Goal: Information Seeking & Learning: Check status

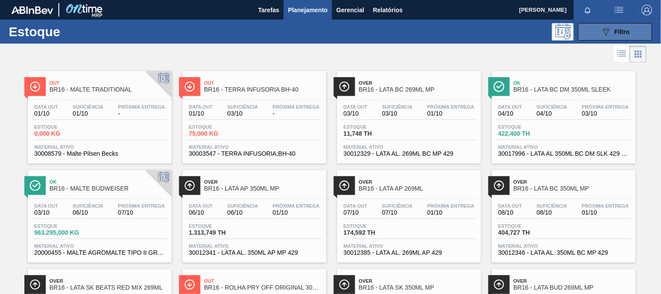
click at [593, 33] on button "089F7B8B-B2A5-4AFE-B5C0-19BA573D28AC Filtro" at bounding box center [615, 31] width 74 height 17
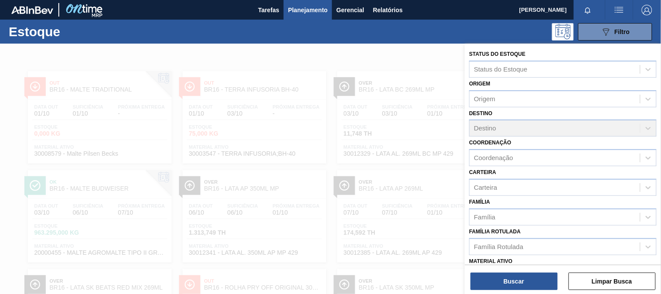
scroll to position [48, 0]
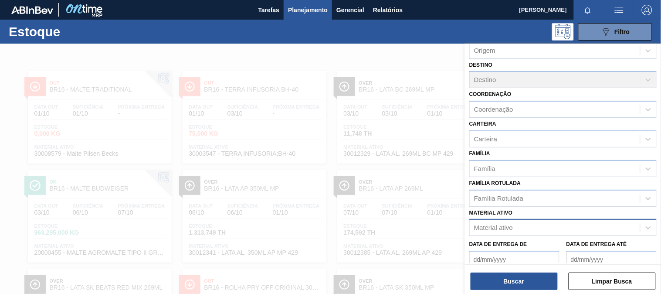
click at [537, 221] on div "Material ativo" at bounding box center [555, 227] width 170 height 13
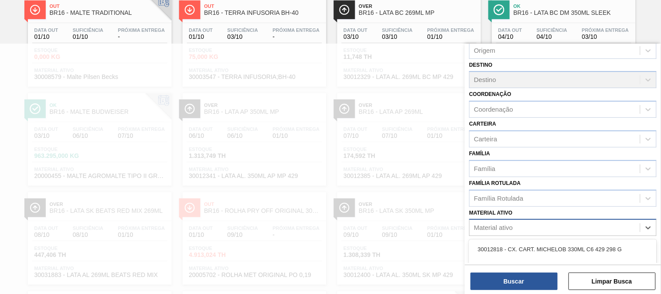
paste ativo "30034673"
type ativo "30034673"
click at [512, 236] on div "Data de Entrega de Data de Entrega até" at bounding box center [563, 252] width 194 height 32
click at [509, 224] on div "Material ativo" at bounding box center [493, 227] width 39 height 7
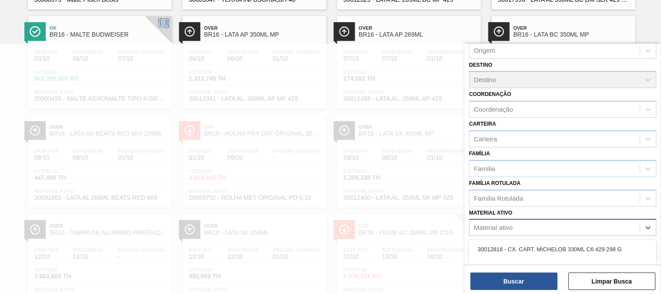
paste ativo "30034673"
type ativo "30034673"
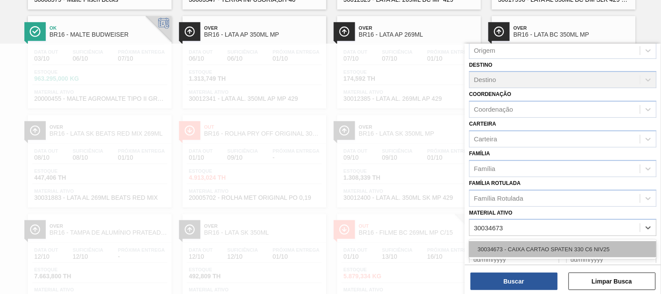
click at [502, 241] on div "30034673 - CAIXA CARTAO SPATEN 330 C6 NIV25" at bounding box center [562, 249] width 187 height 16
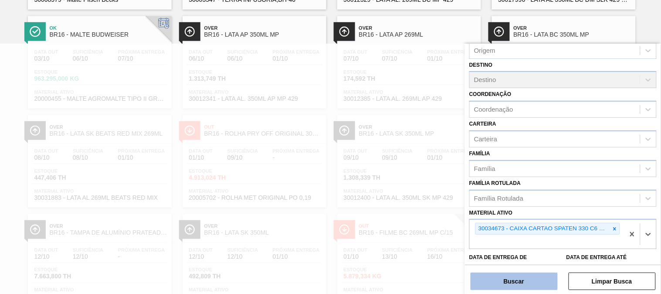
click at [504, 284] on button "Buscar" at bounding box center [514, 280] width 87 height 17
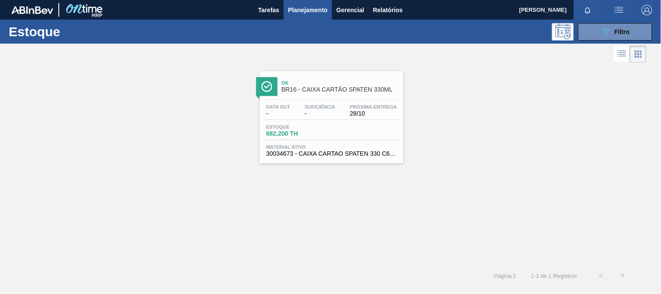
scroll to position [0, 0]
click at [296, 120] on div "Data out - Suficiência - Próxima Entrega 28/10 Estoque 682,200 TH Material ativ…" at bounding box center [332, 129] width 144 height 59
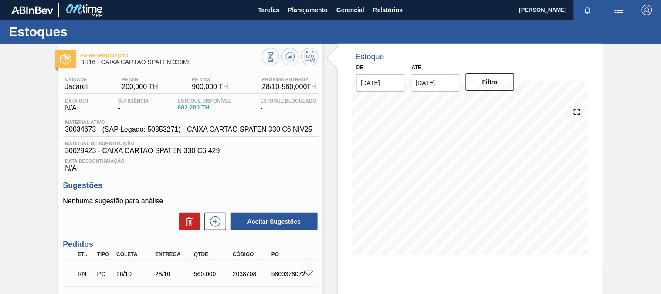
drag, startPoint x: 233, startPoint y: 186, endPoint x: 229, endPoint y: 171, distance: 16.2
click at [233, 186] on h3 "Sugestões" at bounding box center [191, 185] width 256 height 9
click at [322, 8] on span "Planejamento" at bounding box center [308, 10] width 40 height 10
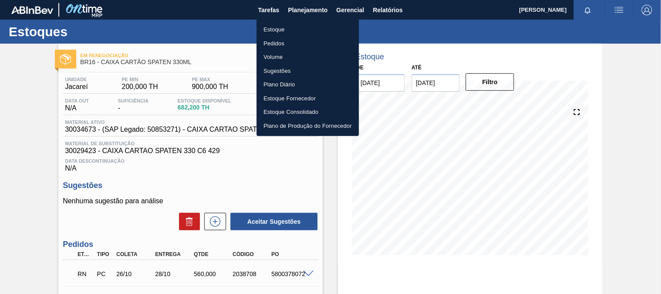
click at [293, 27] on li "Estoque" at bounding box center [308, 30] width 102 height 14
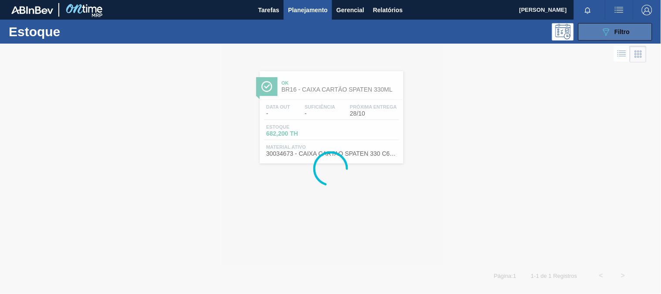
click at [604, 38] on button "089F7B8B-B2A5-4AFE-B5C0-19BA573D28AC Filtro" at bounding box center [615, 31] width 74 height 17
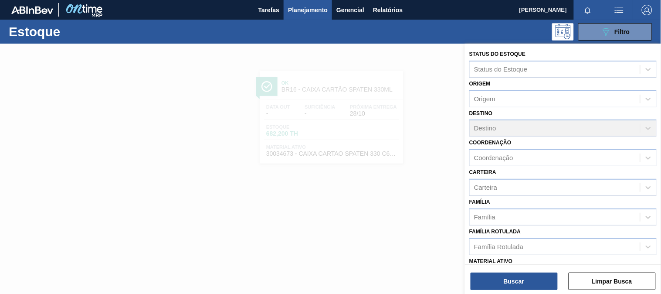
scroll to position [48, 0]
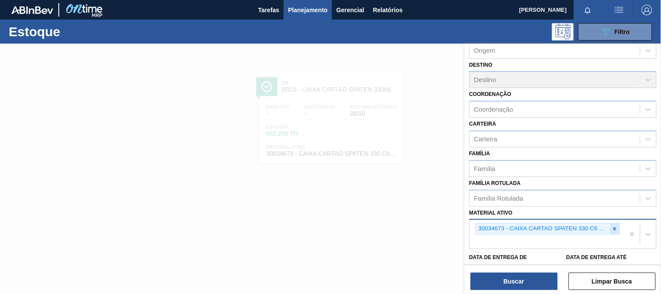
click at [614, 227] on icon at bounding box center [615, 228] width 3 height 3
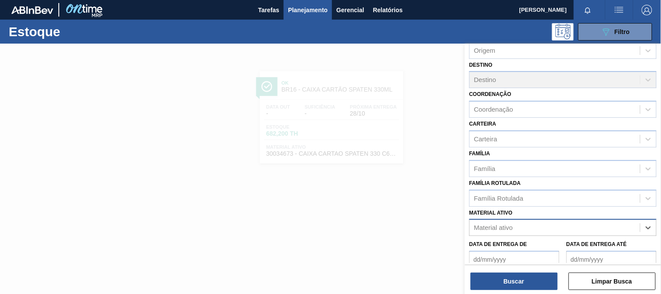
paste ativo "30031881"
type ativo "30031881"
drag, startPoint x: 541, startPoint y: 246, endPoint x: 528, endPoint y: 266, distance: 23.9
click at [541, 246] on div "30031881 - CX CARTAO RED MIX 269ML LN C6" at bounding box center [562, 249] width 187 height 16
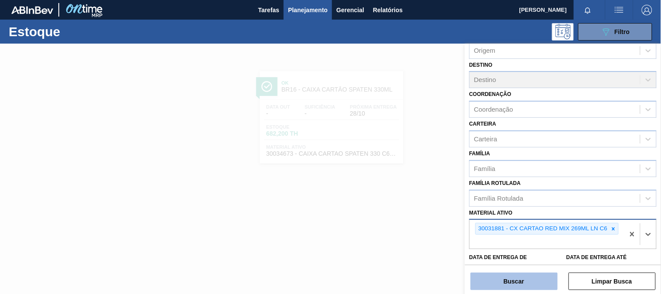
click at [521, 272] on button "Buscar" at bounding box center [514, 280] width 87 height 17
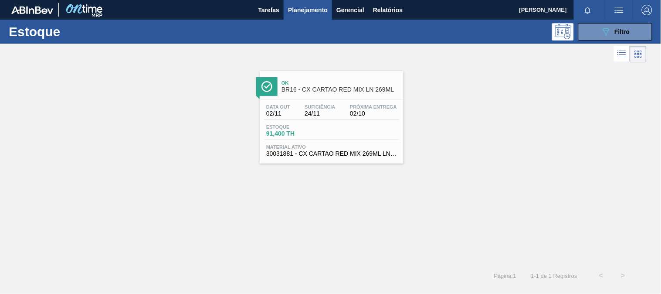
click at [377, 155] on span "30031881 - CX CARTAO RED MIX 269ML LN C6" at bounding box center [331, 153] width 131 height 7
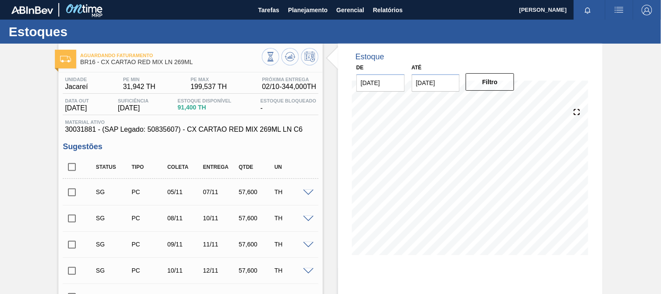
click at [197, 162] on div "Status Tipo Coleta Entrega Qtde UN" at bounding box center [197, 167] width 214 height 18
click at [305, 10] on span "Planejamento" at bounding box center [308, 10] width 40 height 10
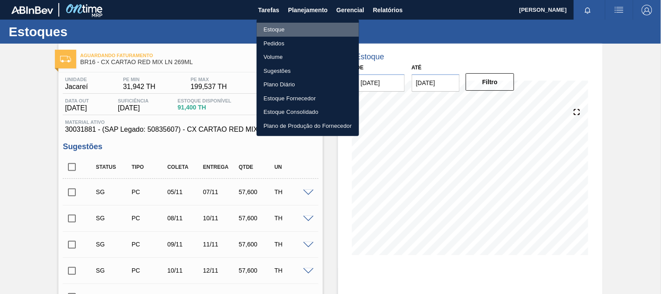
click at [285, 29] on li "Estoque" at bounding box center [308, 30] width 102 height 14
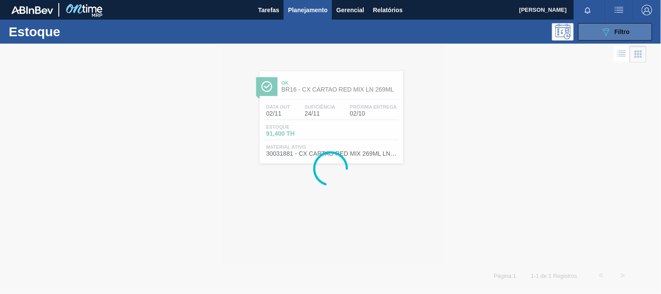
click at [626, 27] on div "089F7B8B-B2A5-4AFE-B5C0-19BA573D28AC Filtro" at bounding box center [615, 32] width 29 height 10
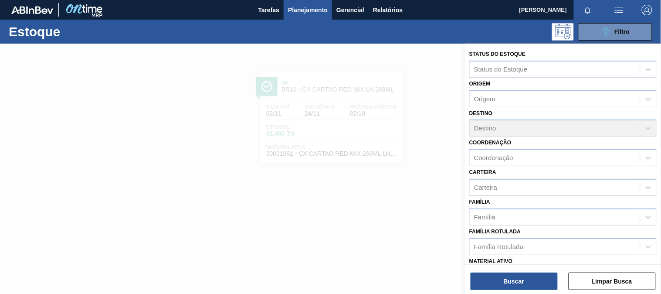
scroll to position [48, 0]
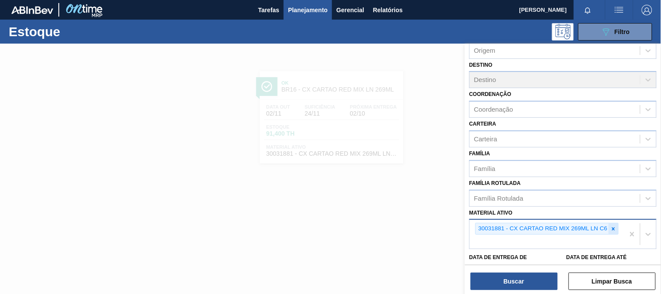
click at [615, 227] on icon at bounding box center [613, 228] width 3 height 3
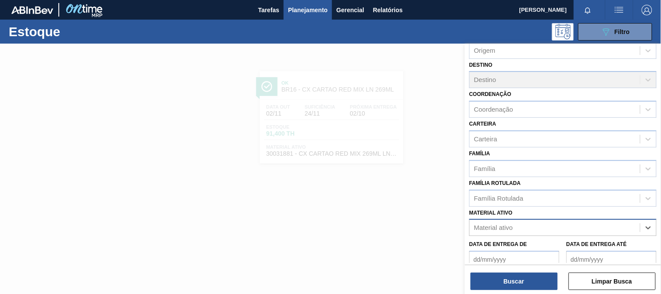
paste ativo "30034418"
type ativo "30034418"
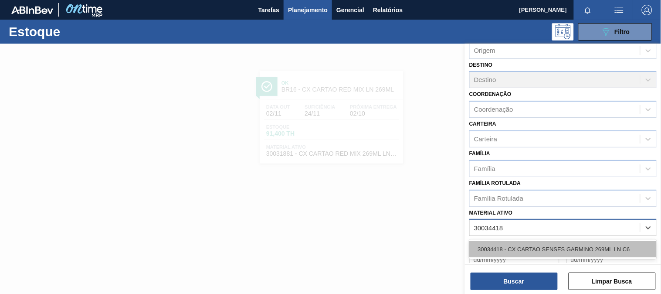
click at [568, 242] on div "30034418 - CX CARTAO SENSES GARMINO 269ML LN C6" at bounding box center [562, 249] width 187 height 16
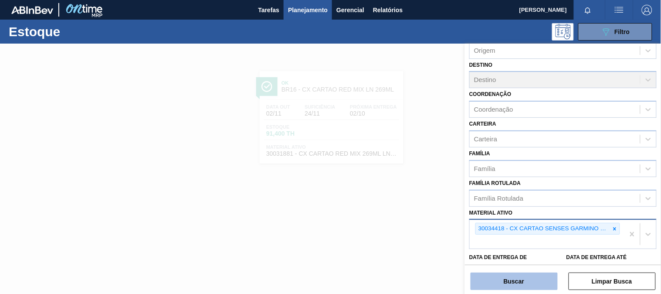
click at [536, 273] on button "Buscar" at bounding box center [514, 280] width 87 height 17
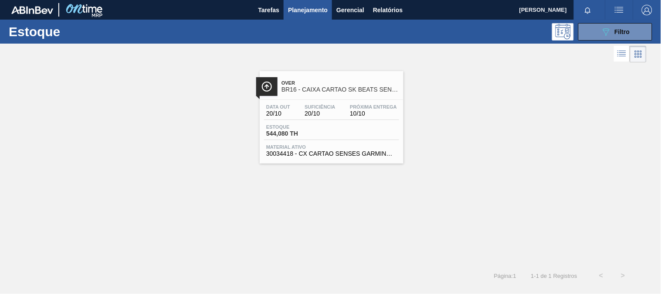
click at [355, 92] on span "BR16 - CAIXA CARTAO SK BEATS SENSES 269ML LNC6" at bounding box center [340, 89] width 118 height 7
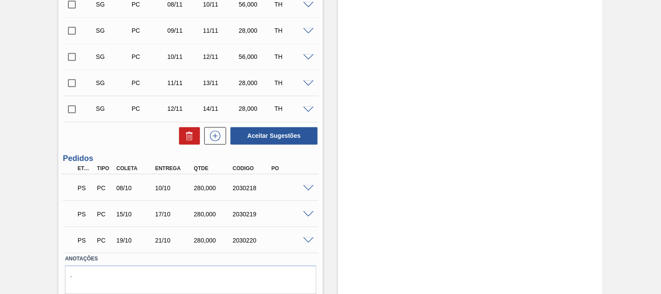
scroll to position [369, 0]
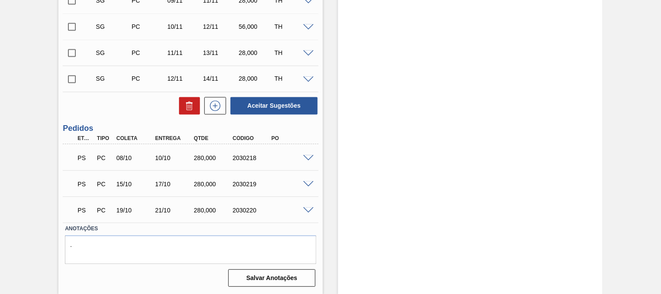
click at [307, 155] on span at bounding box center [308, 158] width 10 height 7
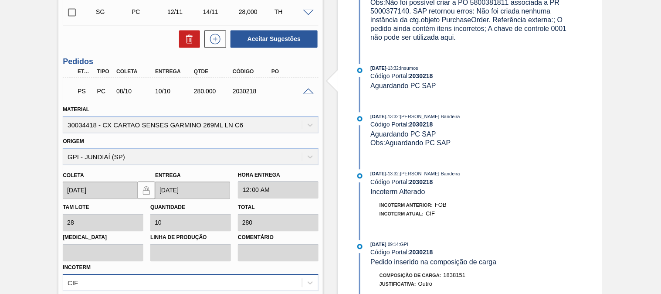
scroll to position [484, 0]
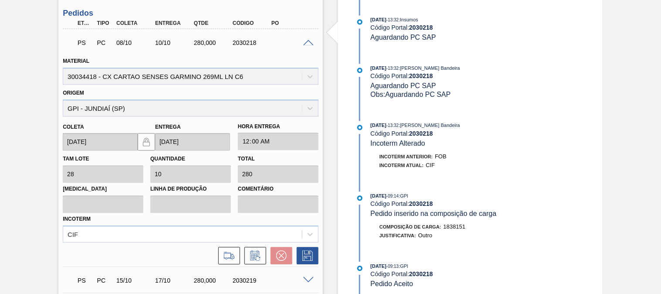
click at [307, 40] on span at bounding box center [308, 43] width 10 height 7
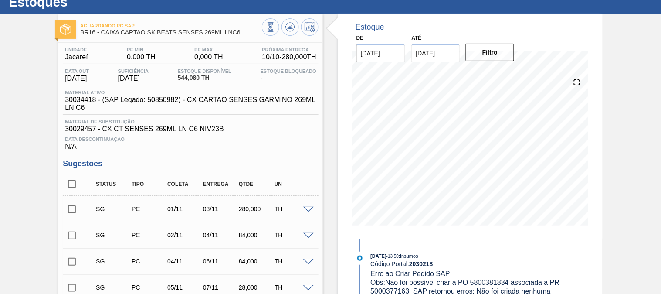
scroll to position [0, 0]
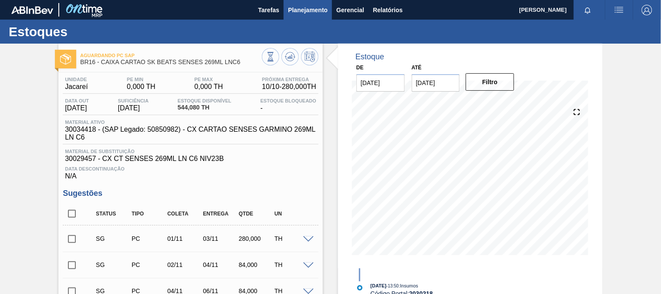
click at [298, 14] on span "Planejamento" at bounding box center [308, 10] width 40 height 10
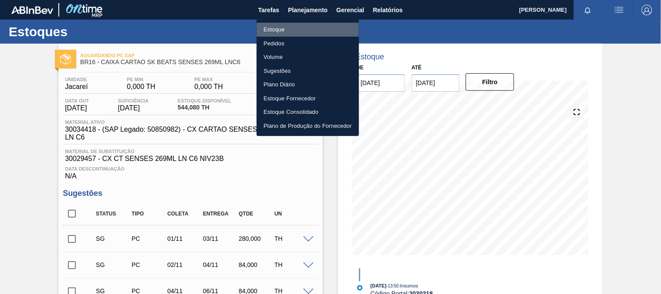
click at [291, 28] on li "Estoque" at bounding box center [308, 30] width 102 height 14
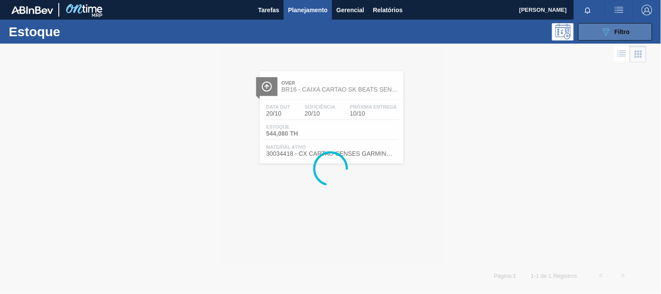
click at [603, 28] on icon "089F7B8B-B2A5-4AFE-B5C0-19BA573D28AC" at bounding box center [606, 32] width 10 height 10
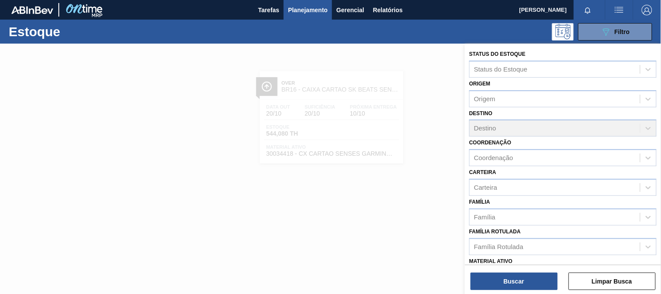
scroll to position [48, 0]
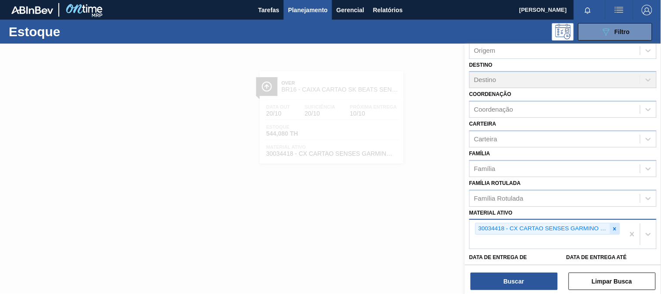
click at [614, 227] on icon at bounding box center [615, 228] width 3 height 3
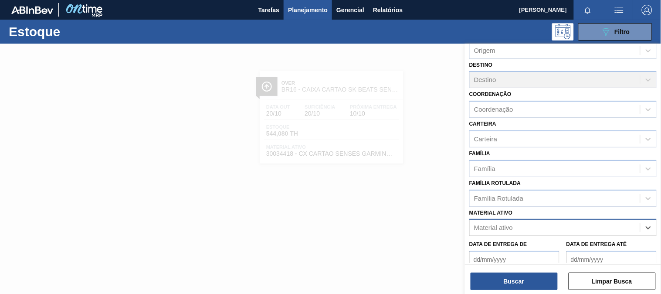
paste ativo "30033730"
type ativo "30033730"
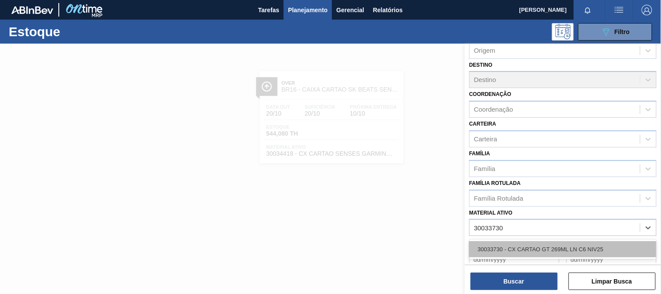
click at [538, 242] on div "30033730 - CX CARTAO GT 269ML LN C6 NIV25" at bounding box center [562, 249] width 187 height 16
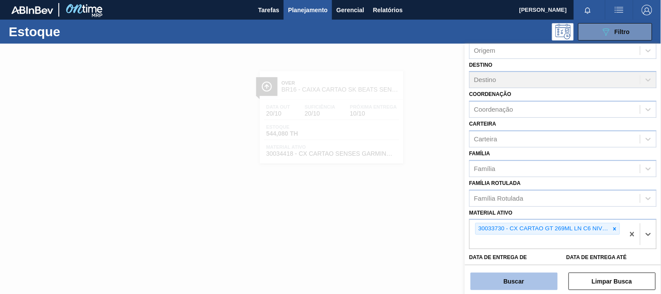
click at [532, 284] on button "Buscar" at bounding box center [514, 280] width 87 height 17
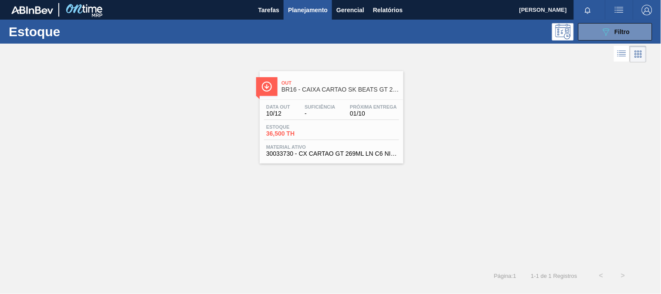
click at [349, 129] on div "Estoque 36,500 TH" at bounding box center [331, 132] width 135 height 16
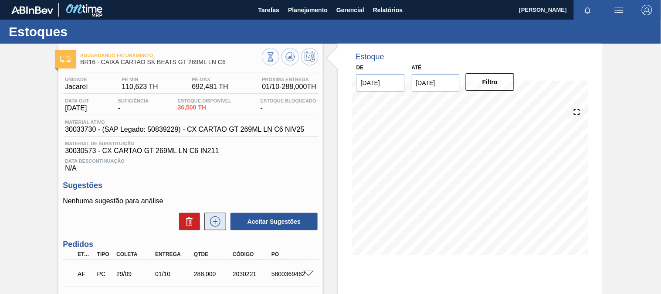
scroll to position [89, 0]
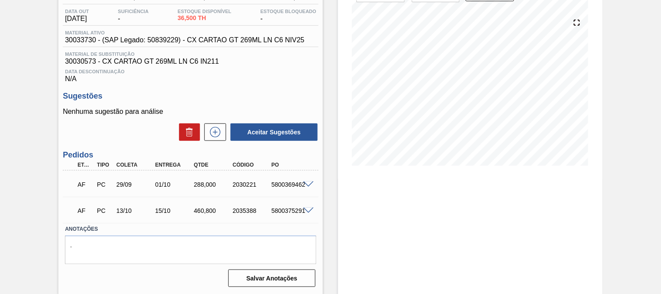
click at [305, 210] on span at bounding box center [308, 210] width 10 height 7
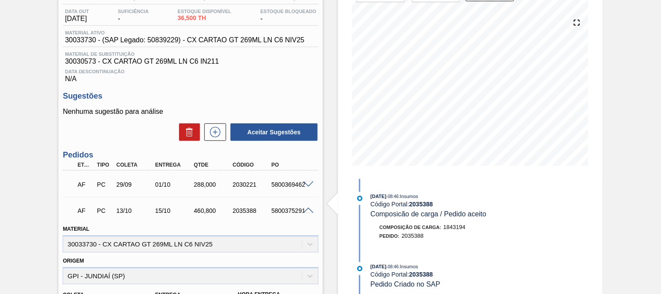
click at [288, 211] on div "5800375291" at bounding box center [290, 210] width 43 height 7
copy div "5800375291"
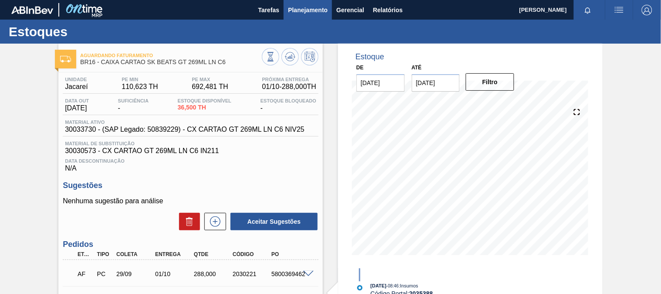
click at [320, 11] on span "Planejamento" at bounding box center [308, 10] width 40 height 10
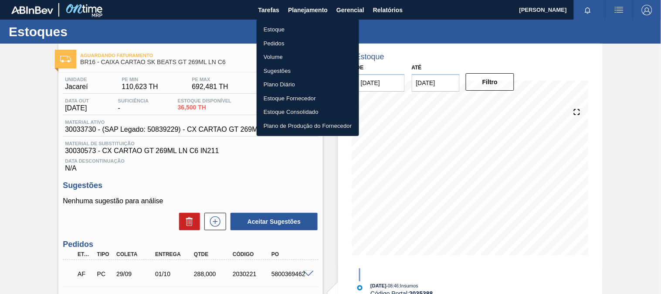
click at [278, 27] on li "Estoque" at bounding box center [308, 30] width 102 height 14
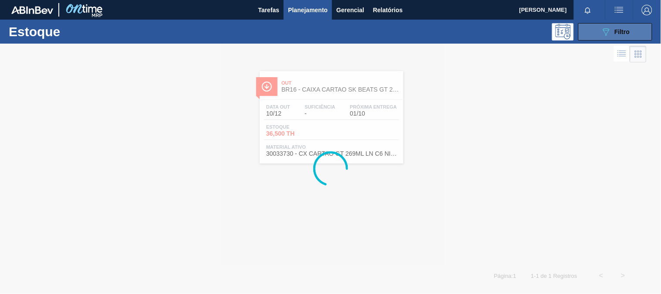
click at [624, 24] on button "089F7B8B-B2A5-4AFE-B5C0-19BA573D28AC Filtro" at bounding box center [615, 31] width 74 height 17
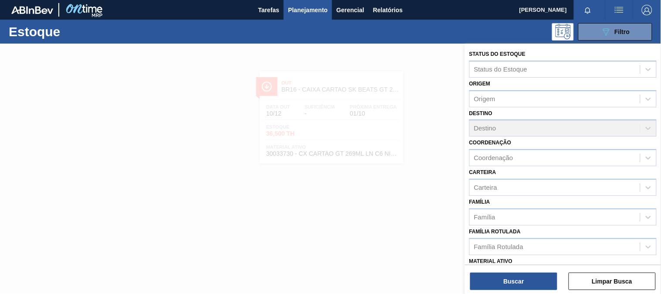
scroll to position [97, 0]
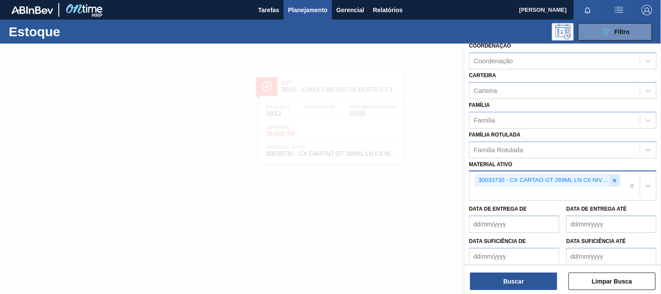
click at [615, 179] on icon at bounding box center [615, 180] width 3 height 3
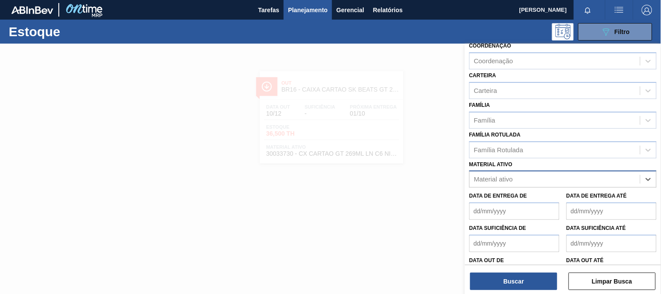
paste ativo "30003623"
type ativo "30003623"
click at [538, 199] on div "No options" at bounding box center [562, 200] width 187 height 15
click at [511, 173] on div "Material ativo" at bounding box center [555, 179] width 170 height 13
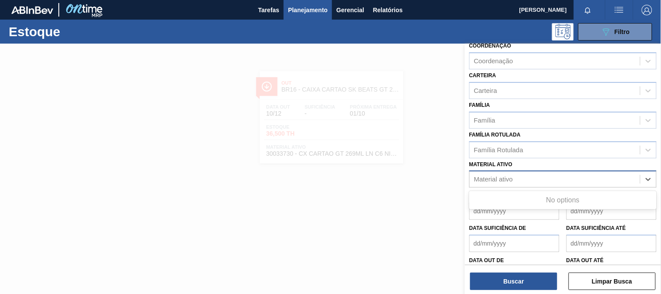
paste ativo "30003623"
type ativo "30003623"
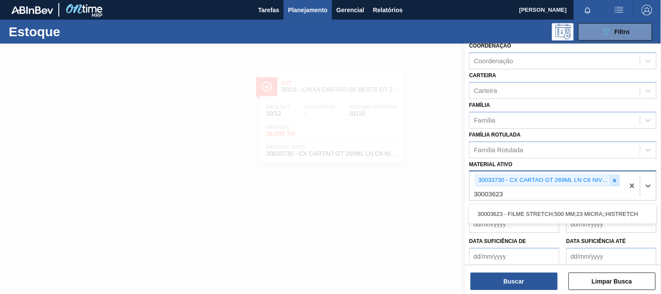
click at [615, 177] on icon at bounding box center [615, 180] width 6 height 6
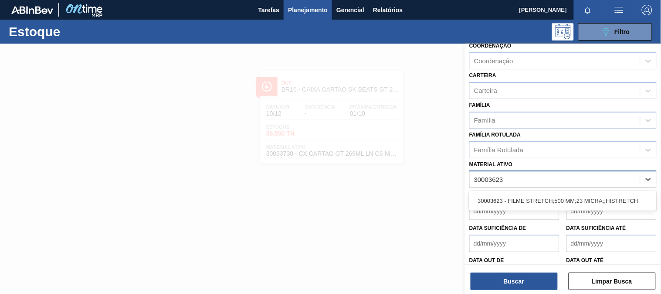
drag, startPoint x: 552, startPoint y: 193, endPoint x: 525, endPoint y: 229, distance: 45.2
click at [551, 193] on div "30003623 - FILME STRETCH;500 MM;23 MICRA;;HISTRETCH" at bounding box center [562, 201] width 187 height 16
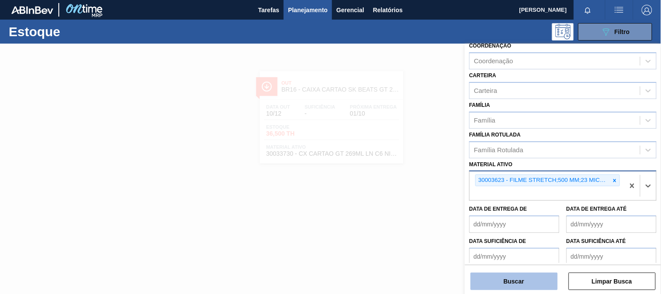
click at [520, 280] on button "Buscar" at bounding box center [514, 280] width 87 height 17
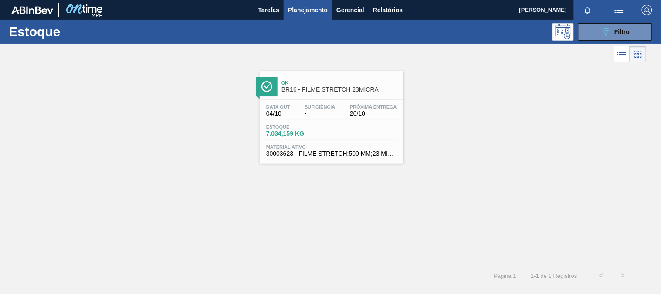
click at [354, 119] on div "Data [DATE] Suficiência - Próxima Entrega 26/10" at bounding box center [331, 112] width 135 height 16
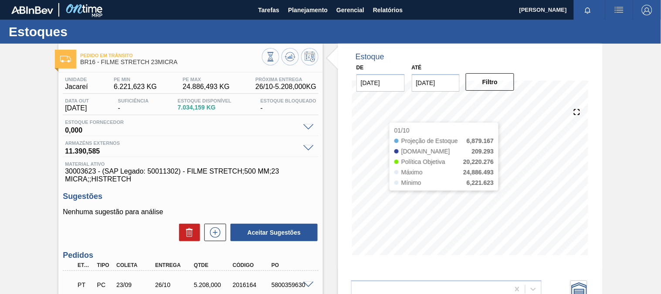
scroll to position [97, 0]
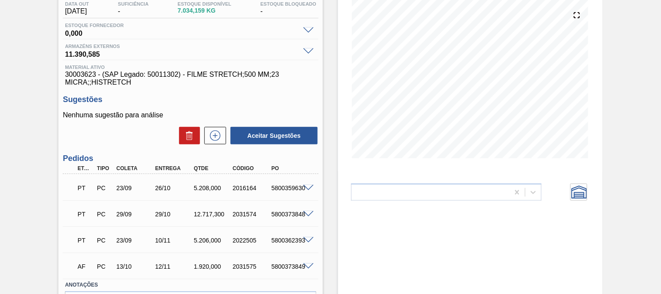
click at [203, 189] on div "5.208,000" at bounding box center [213, 187] width 43 height 7
copy div "5.208,000"
click at [272, 190] on div "5800359630" at bounding box center [290, 187] width 43 height 7
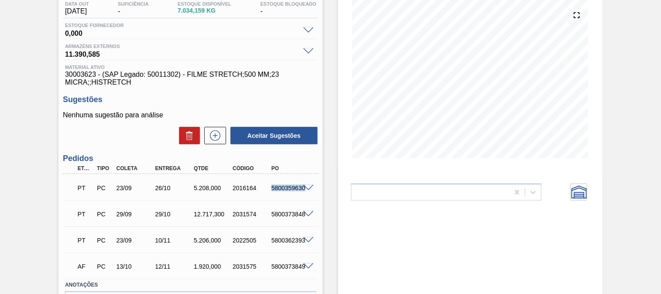
copy div "5800359630"
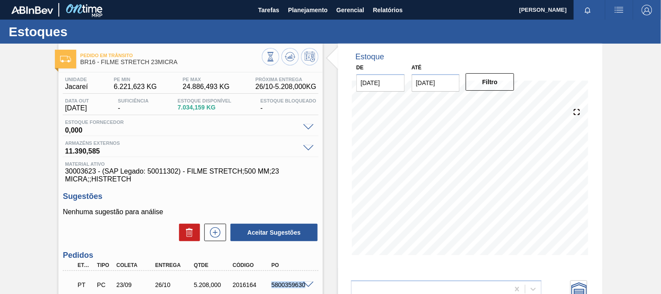
click at [296, 20] on div "Estoques" at bounding box center [330, 32] width 661 height 24
click at [299, 12] on span "Planejamento" at bounding box center [308, 10] width 40 height 10
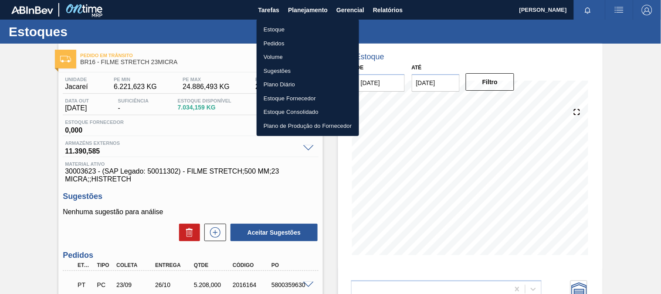
drag, startPoint x: 277, startPoint y: 23, endPoint x: 302, endPoint y: 28, distance: 25.8
click at [277, 24] on li "Estoque" at bounding box center [308, 30] width 102 height 14
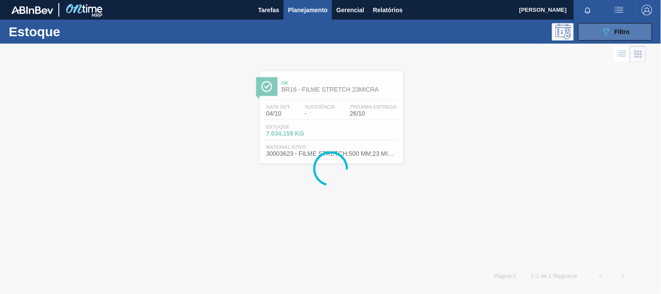
click at [621, 36] on div "089F7B8B-B2A5-4AFE-B5C0-19BA573D28AC Filtro" at bounding box center [615, 32] width 29 height 10
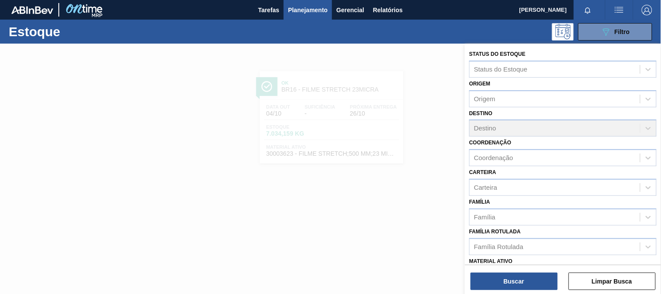
scroll to position [97, 0]
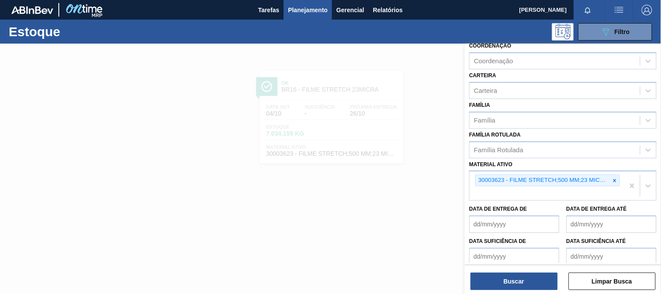
drag, startPoint x: 616, startPoint y: 180, endPoint x: 544, endPoint y: 200, distance: 74.6
click at [615, 180] on icon at bounding box center [615, 180] width 6 height 6
paste ativo "30008416"
type ativo "30008416"
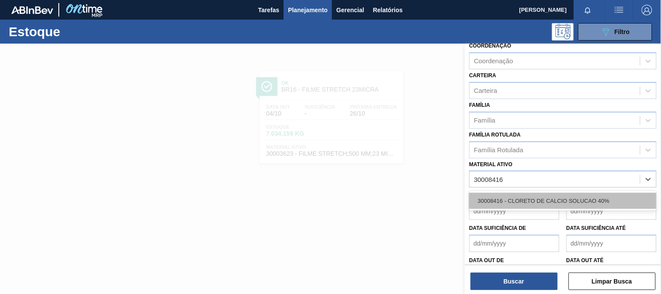
click at [512, 205] on div "30008416 - CLORETO DE CALCIO SOLUCAO 40%" at bounding box center [562, 201] width 187 height 16
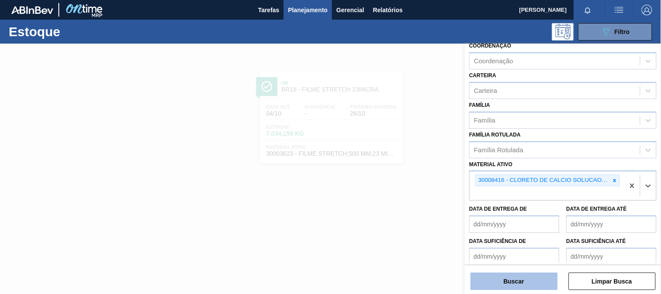
click at [524, 281] on button "Buscar" at bounding box center [514, 280] width 87 height 17
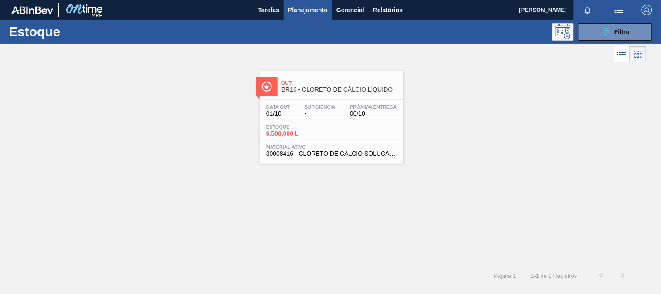
click at [373, 125] on div "Estoque 6.500,000 L" at bounding box center [331, 132] width 135 height 16
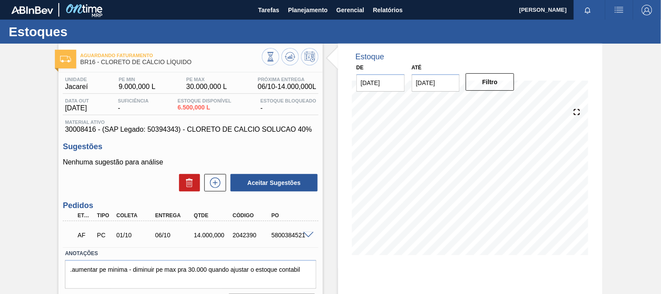
scroll to position [81, 0]
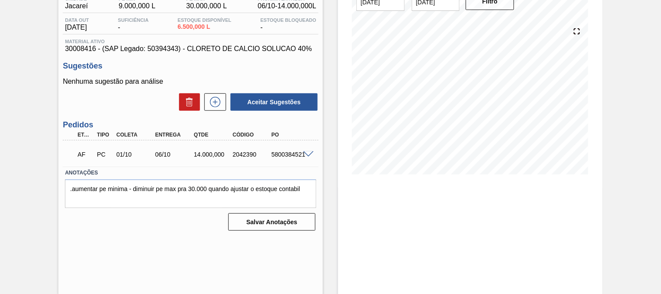
click at [304, 153] on span at bounding box center [308, 154] width 10 height 7
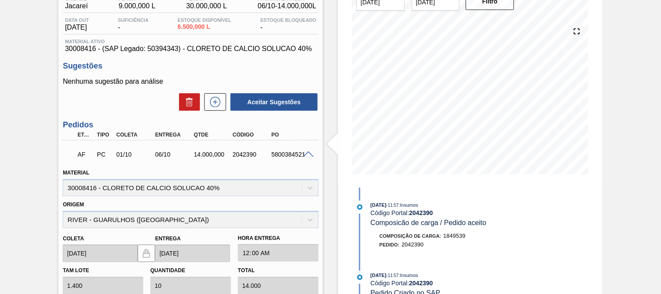
scroll to position [0, 0]
